Goal: Information Seeking & Learning: Learn about a topic

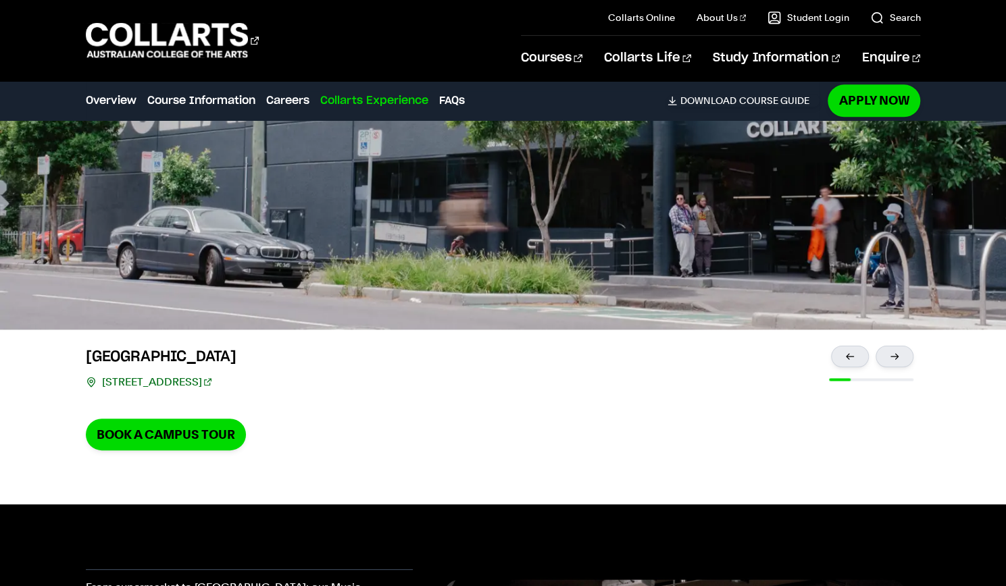
scroll to position [4029, 0]
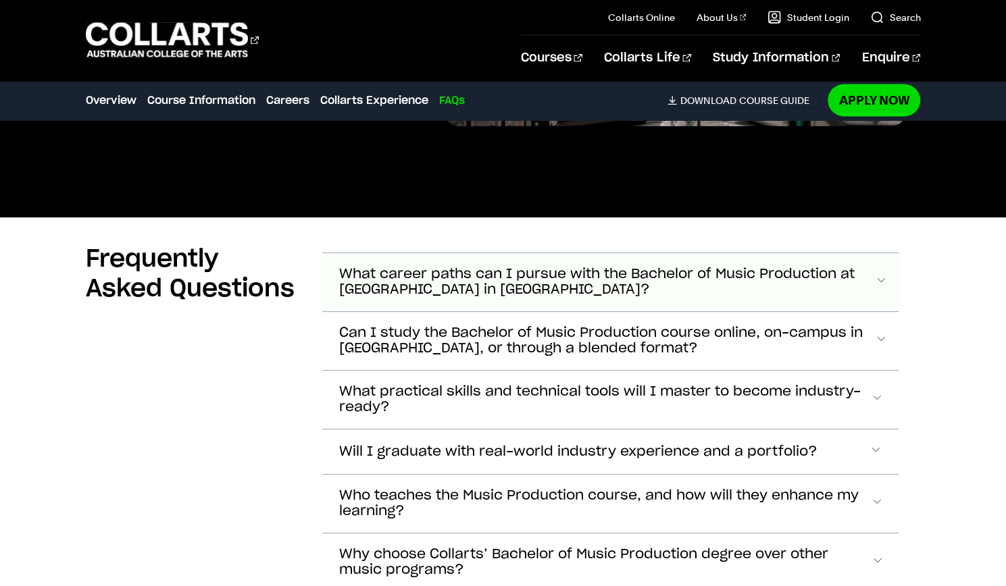
click at [469, 267] on span "What career paths can I pursue with the Bachelor of Music Production at [GEOGRA…" at bounding box center [605, 282] width 535 height 31
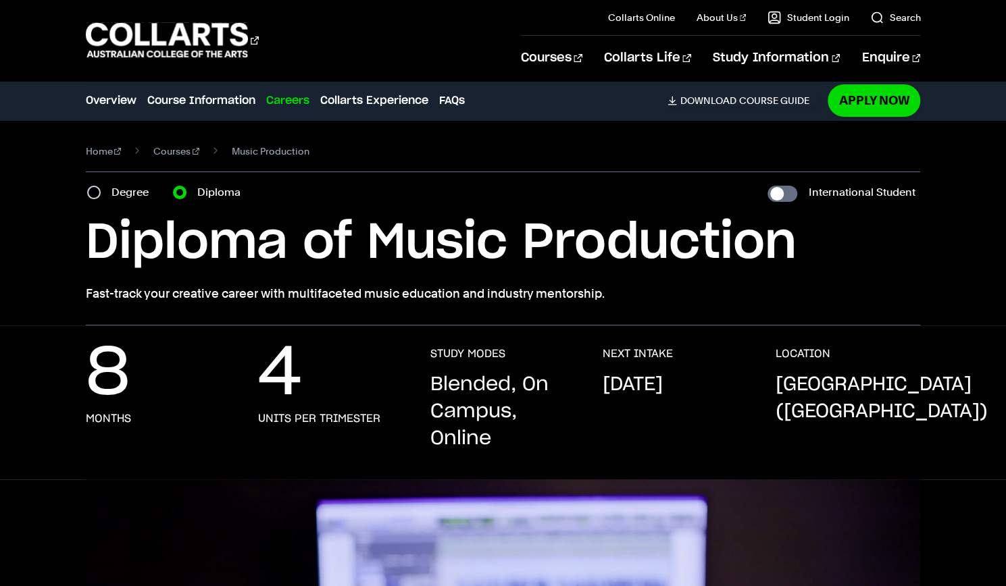
scroll to position [102, 0]
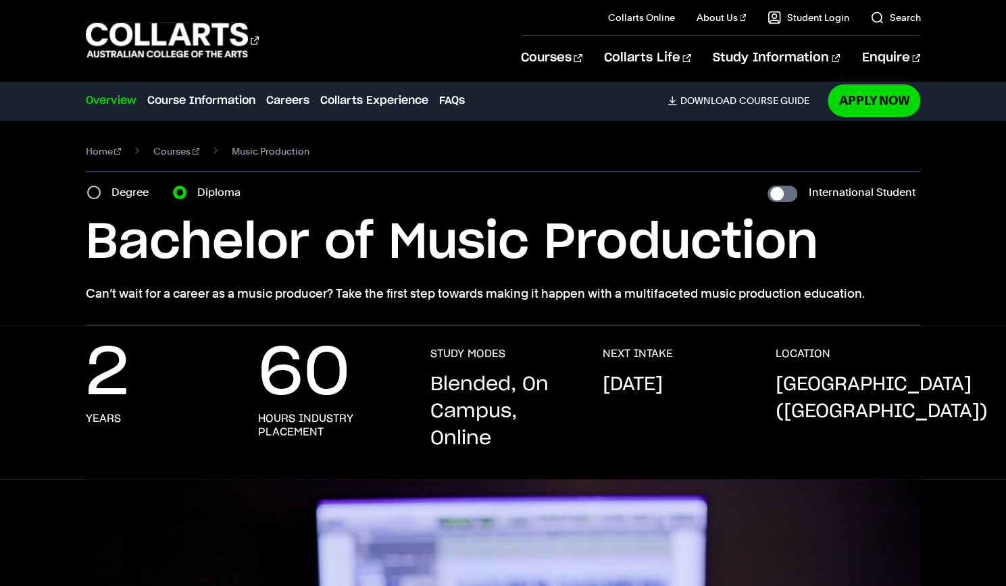
click at [80, 186] on div "Home Courses Music Production Course variant Degree Diploma International Stude…" at bounding box center [503, 222] width 1006 height 205
click at [97, 199] on div "Degree" at bounding box center [122, 192] width 70 height 19
click at [92, 190] on input "Degree" at bounding box center [94, 193] width 14 height 14
radio input "true"
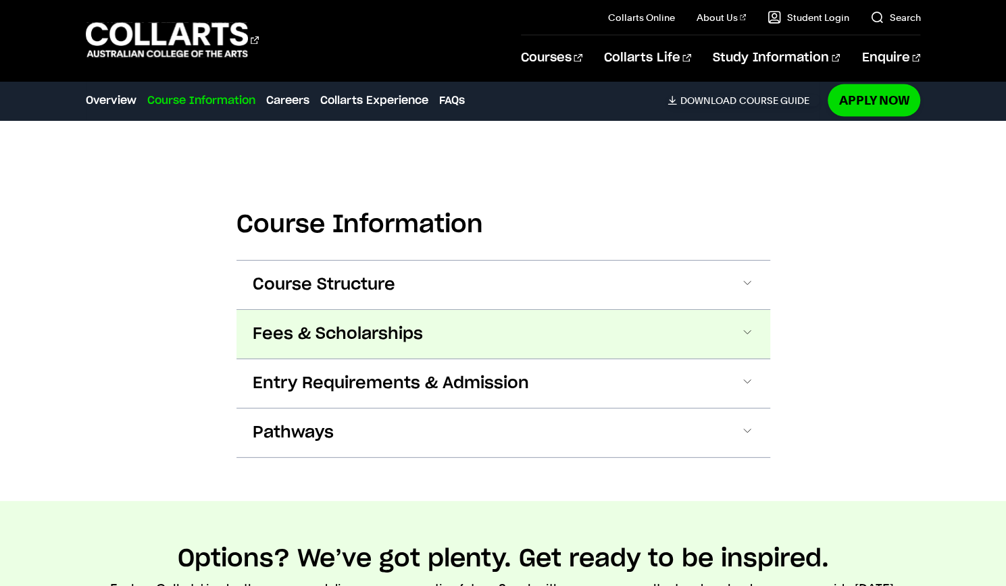
click at [336, 323] on span "Fees & Scholarships" at bounding box center [338, 334] width 170 height 22
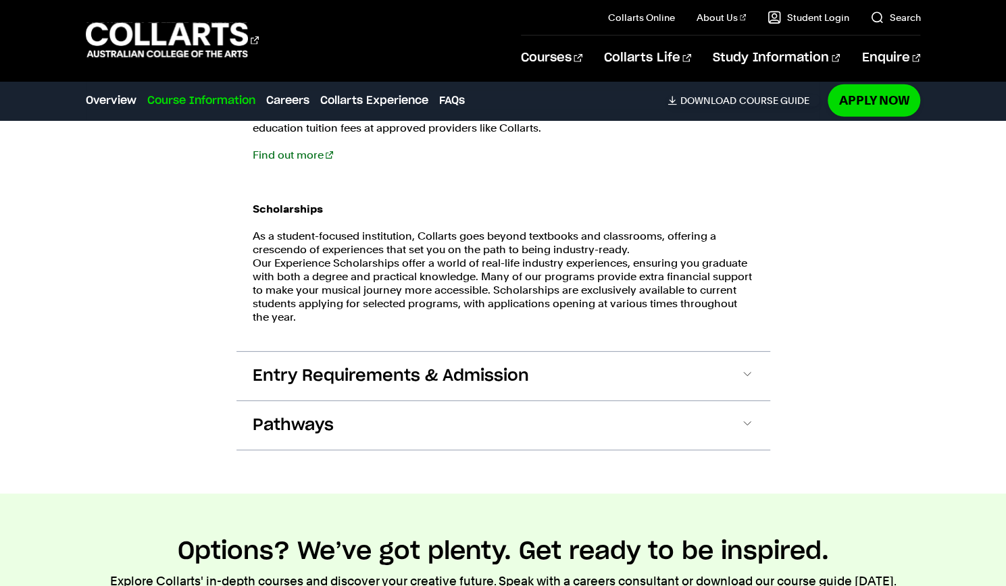
scroll to position [2134, 0]
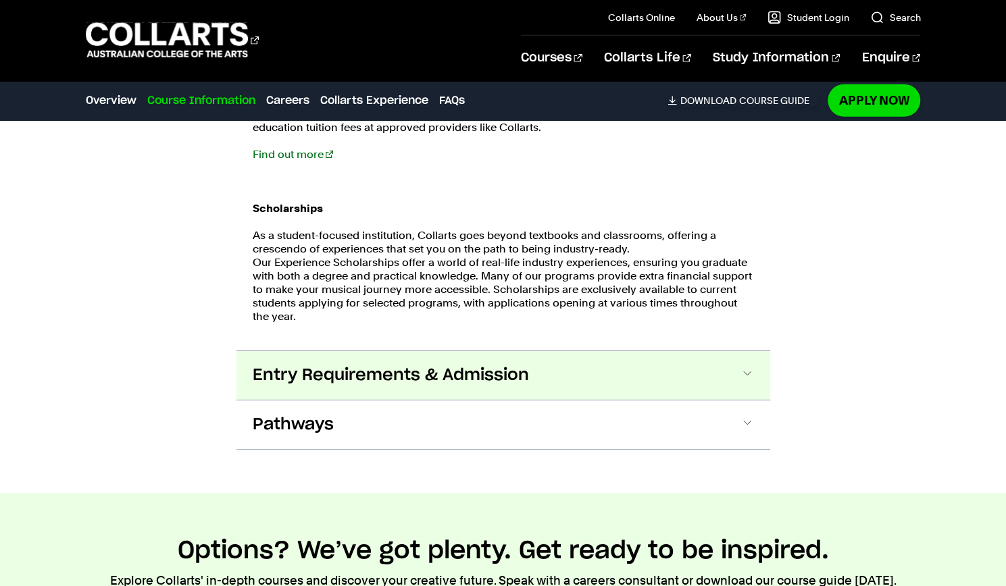
click at [331, 365] on span "Entry Requirements & Admission" at bounding box center [391, 376] width 276 height 22
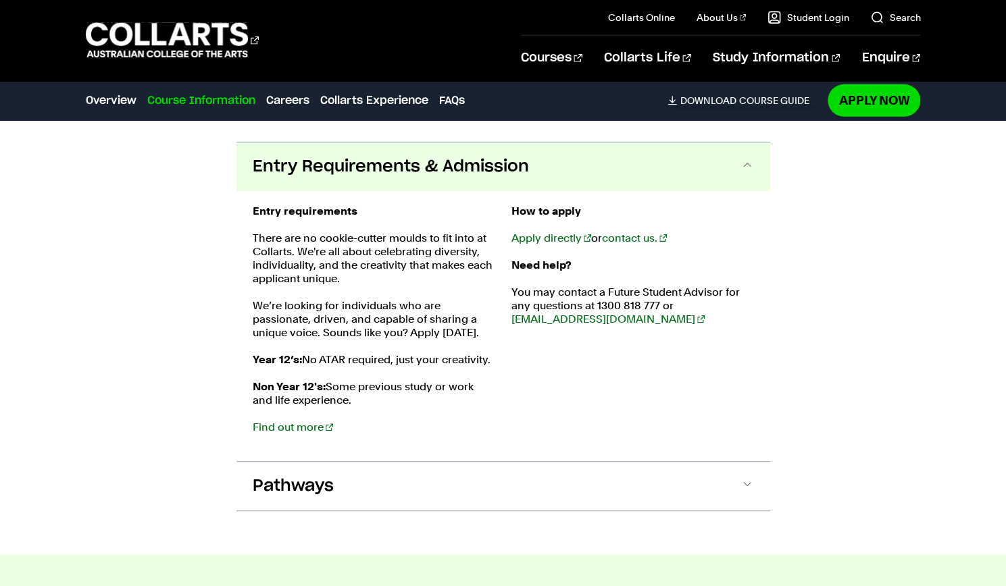
scroll to position [2343, 0]
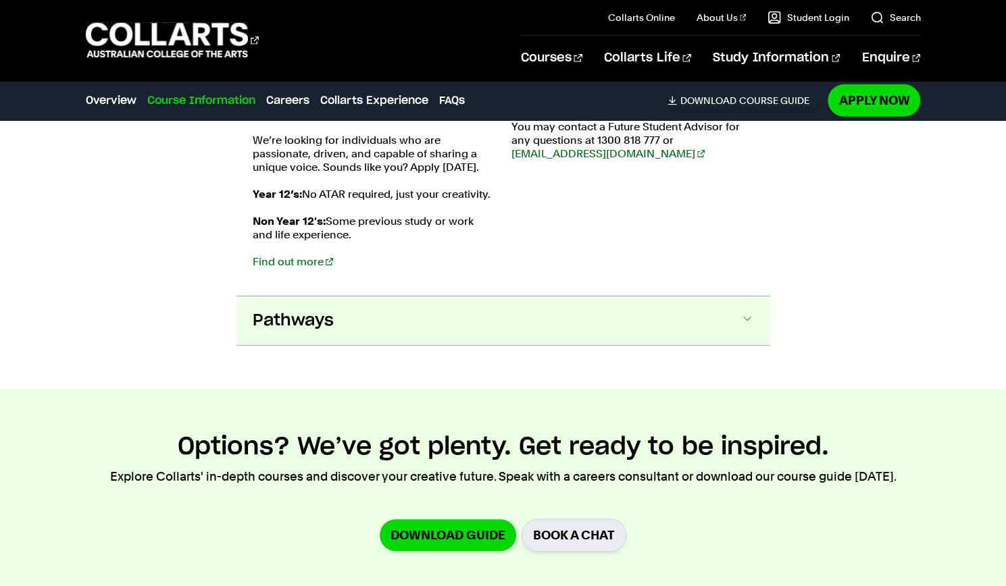
click at [328, 321] on button "Pathways" at bounding box center [503, 320] width 534 height 49
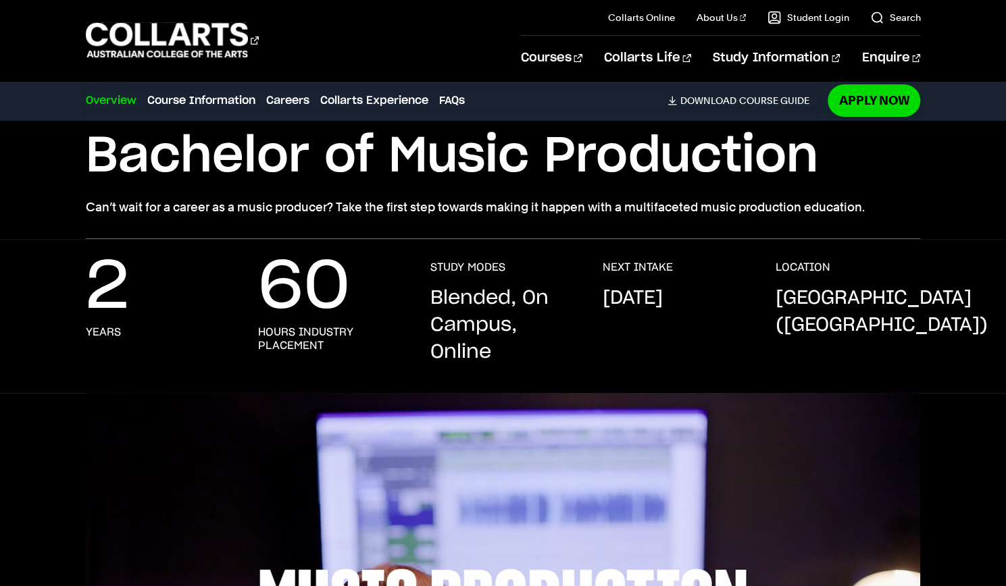
scroll to position [1, 0]
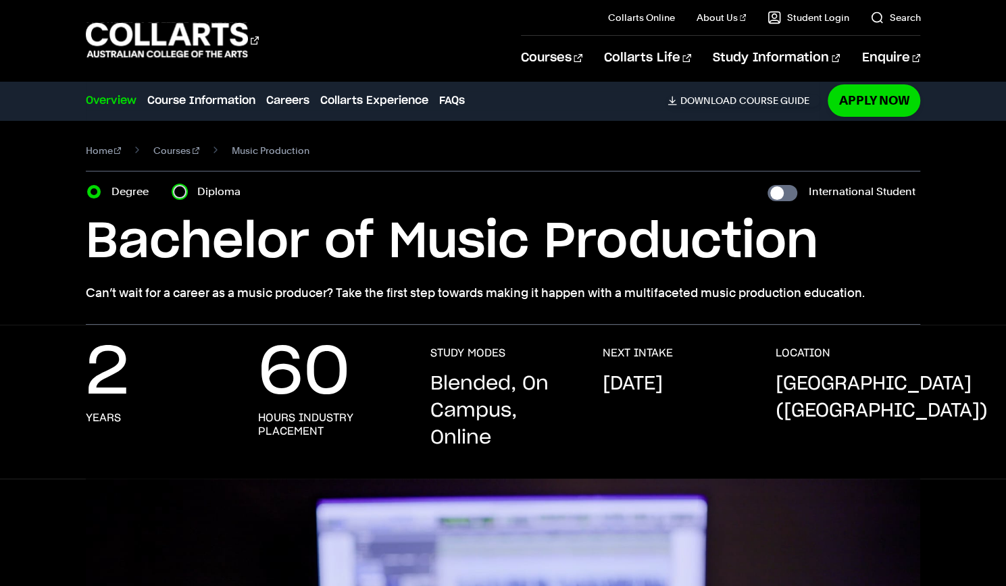
click at [185, 191] on input "Diploma" at bounding box center [180, 192] width 14 height 14
radio input "true"
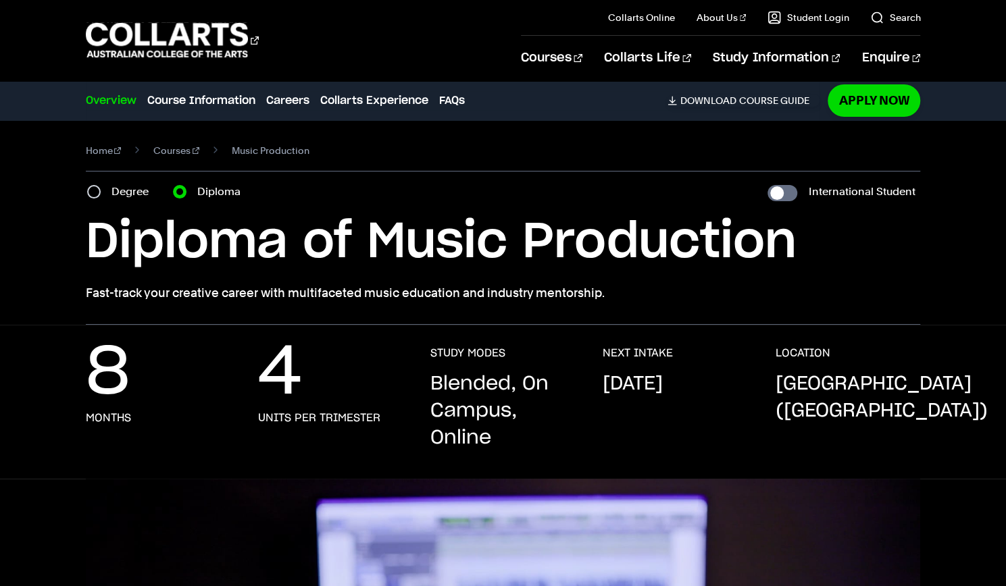
click at [109, 186] on div "Degree" at bounding box center [122, 191] width 70 height 19
click at [93, 191] on input "Degree" at bounding box center [94, 192] width 14 height 14
radio input "true"
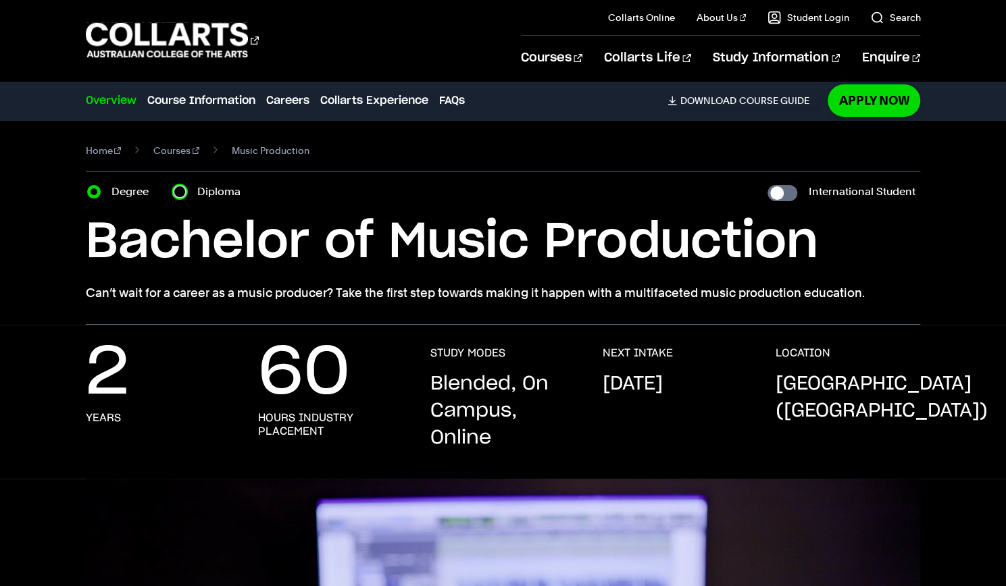
click at [183, 187] on input "Diploma" at bounding box center [180, 192] width 14 height 14
radio input "true"
